Goal: Transaction & Acquisition: Download file/media

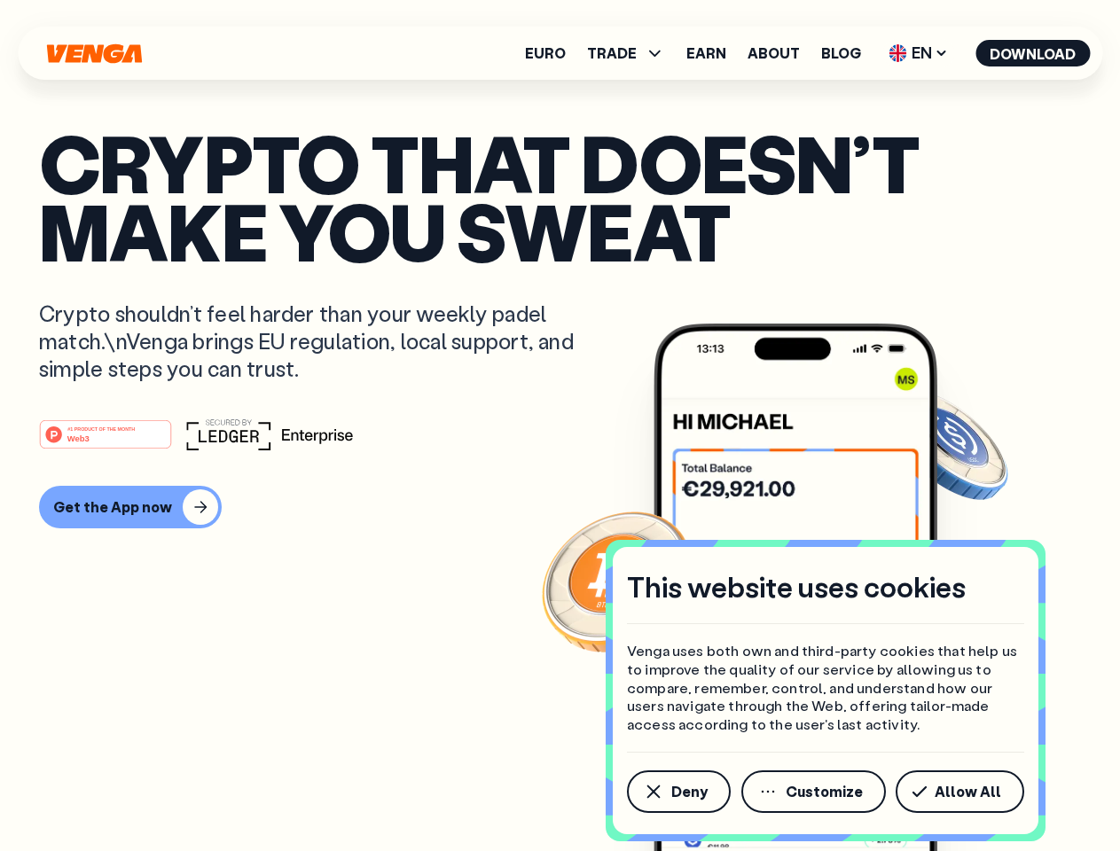
click at [559, 426] on div "#1 PRODUCT OF THE MONTH Web3" at bounding box center [560, 434] width 1042 height 32
click at [677, 792] on span "Deny" at bounding box center [689, 792] width 36 height 14
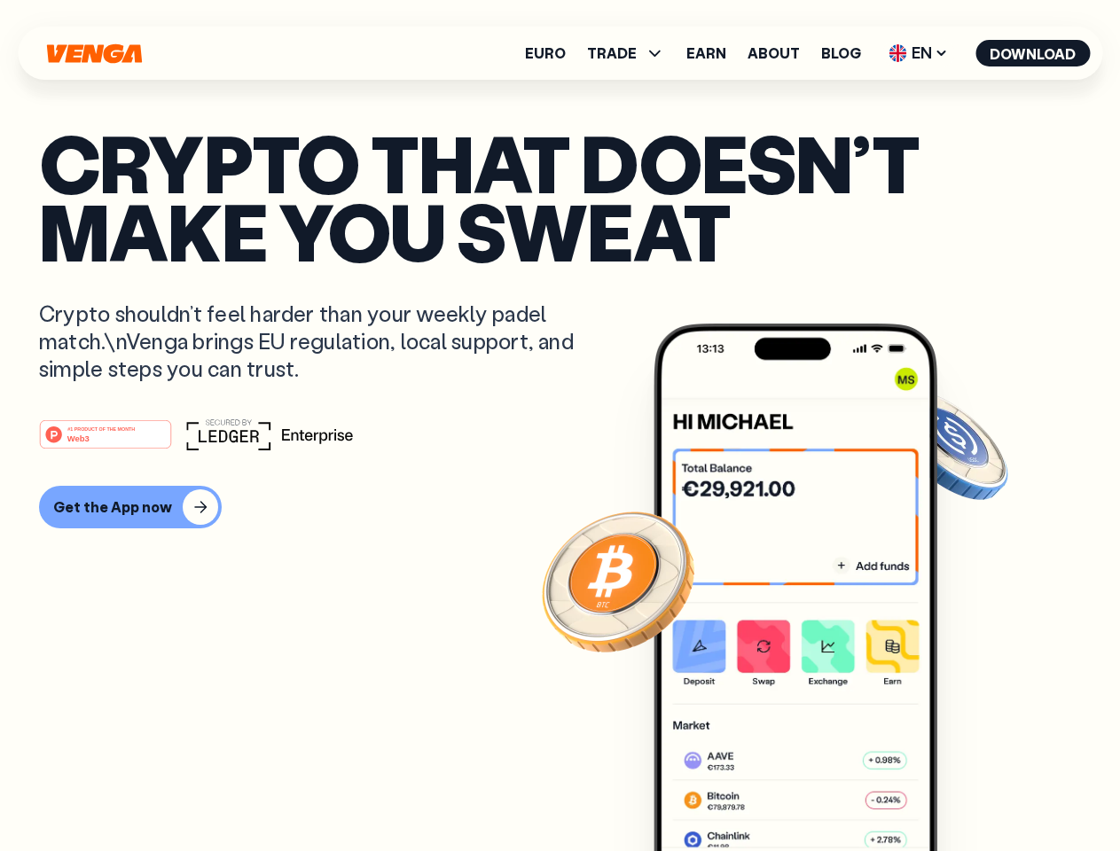
click at [815, 792] on img at bounding box center [795, 621] width 284 height 594
click at [963, 792] on article "Crypto that doesn’t make you sweat Crypto shouldn’t feel harder than your weekl…" at bounding box center [560, 461] width 1042 height 665
click at [631, 53] on span "TRADE" at bounding box center [612, 53] width 50 height 14
click at [918, 53] on span "EN" at bounding box center [918, 53] width 72 height 28
click at [1033, 53] on button "Download" at bounding box center [1032, 53] width 114 height 27
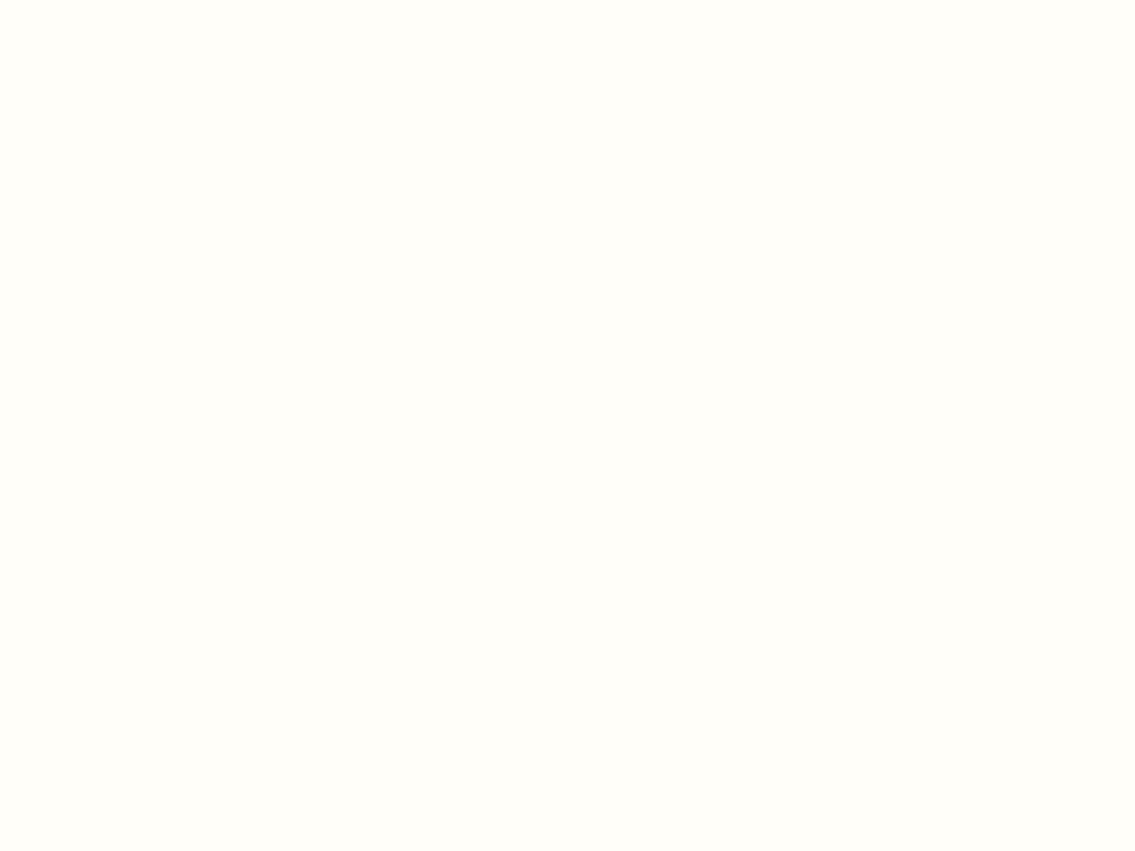
click at [559, 0] on html "This website uses cookies Venga uses both own and third-party cookies that help…" at bounding box center [567, 0] width 1135 height 0
click at [128, 0] on html "This website uses cookies Venga uses both own and third-party cookies that help…" at bounding box center [567, 0] width 1135 height 0
click at [108, 0] on html "This website uses cookies Venga uses both own and third-party cookies that help…" at bounding box center [567, 0] width 1135 height 0
